Goal: Transaction & Acquisition: Purchase product/service

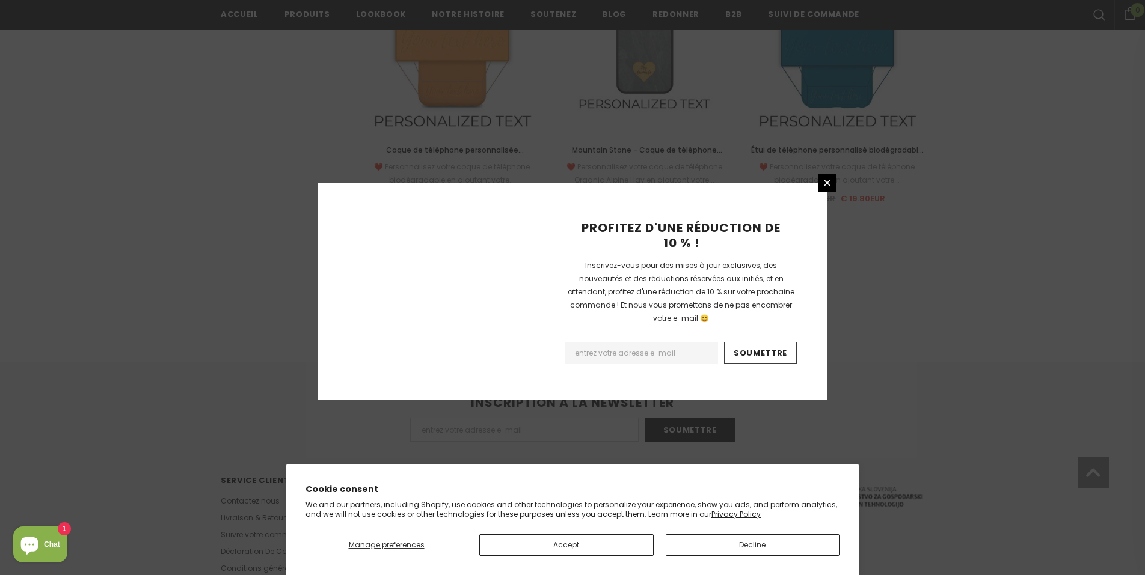
scroll to position [1326, 0]
